Goal: Task Accomplishment & Management: Complete application form

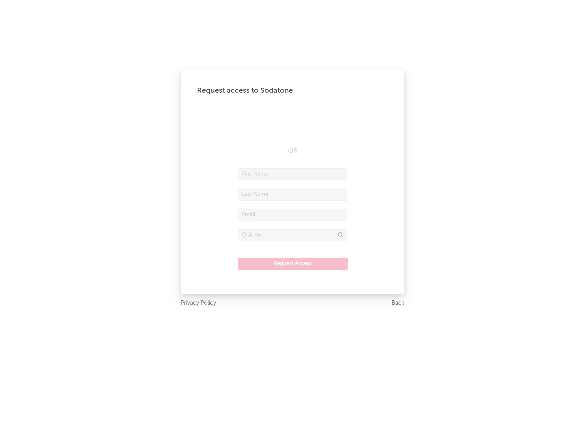
click at [292, 174] on input "text" at bounding box center [293, 174] width 110 height 12
type input "[PERSON_NAME]"
click at [292, 194] on input "text" at bounding box center [293, 194] width 110 height 12
type input "[PERSON_NAME]"
click at [292, 214] on input "text" at bounding box center [293, 215] width 110 height 12
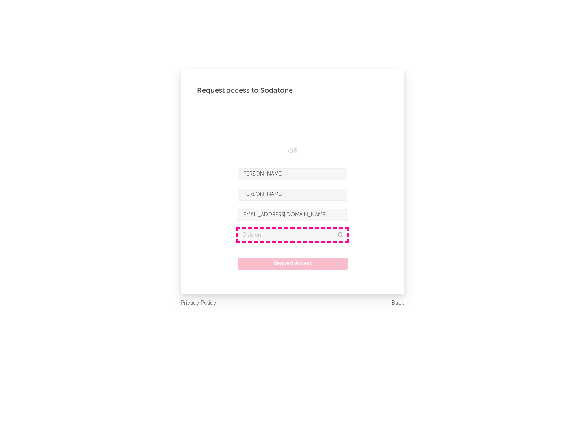
type input "[EMAIL_ADDRESS][DOMAIN_NAME]"
click at [292, 235] on input "text" at bounding box center [293, 235] width 110 height 12
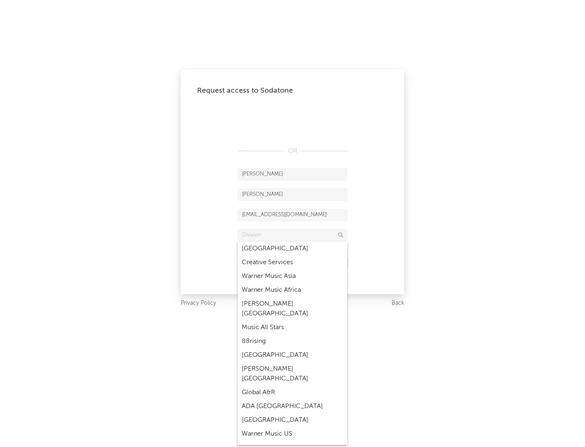
click at [292, 320] on div "Music All Stars" at bounding box center [293, 327] width 110 height 14
type input "Music All Stars"
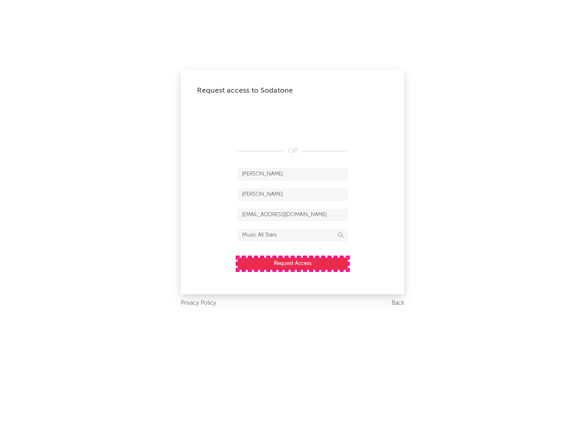
click at [292, 263] on button "Request Access" at bounding box center [293, 263] width 110 height 12
